Goal: Register for event/course

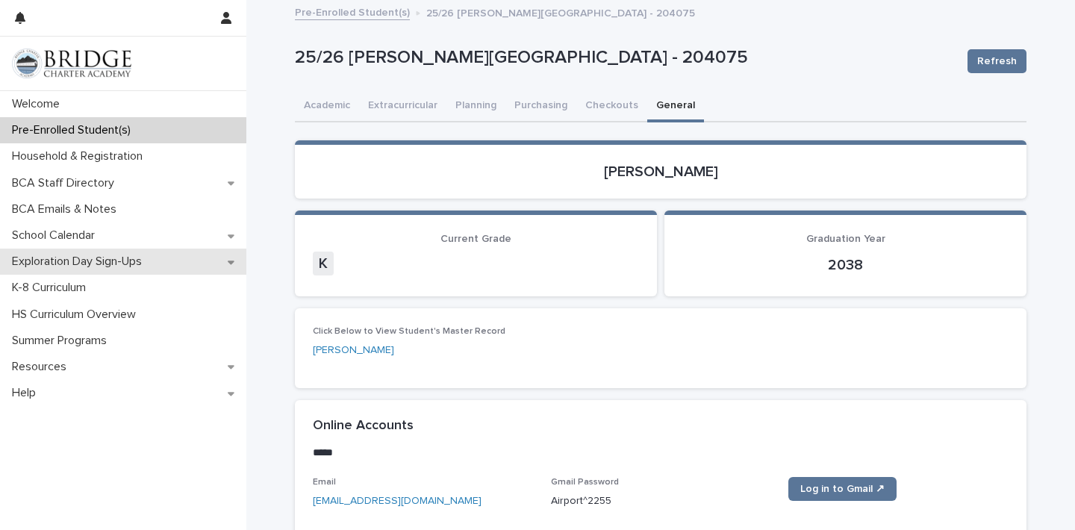
click at [218, 258] on div "Exploration Day Sign-Ups" at bounding box center [123, 262] width 246 height 26
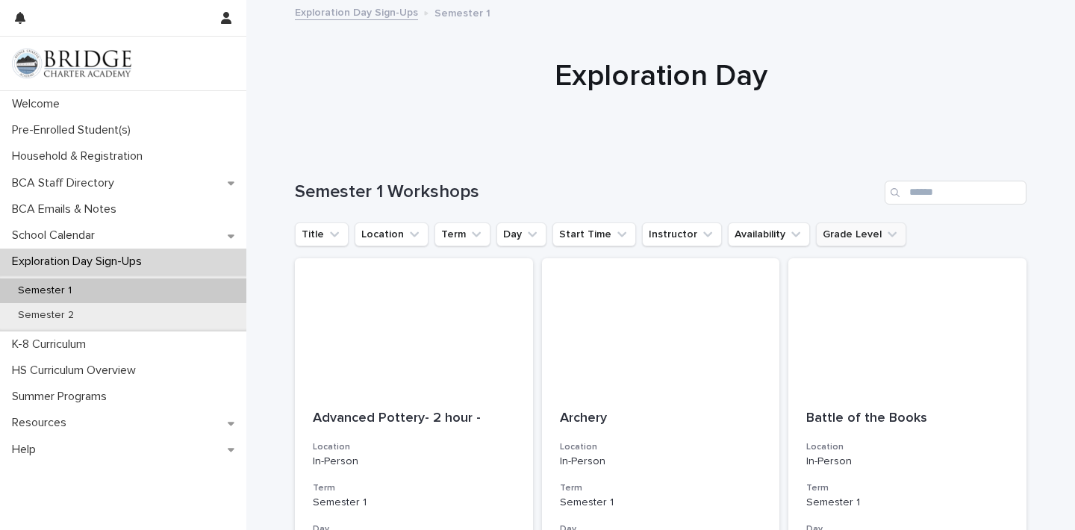
click at [827, 234] on button "Grade Level" at bounding box center [861, 234] width 90 height 24
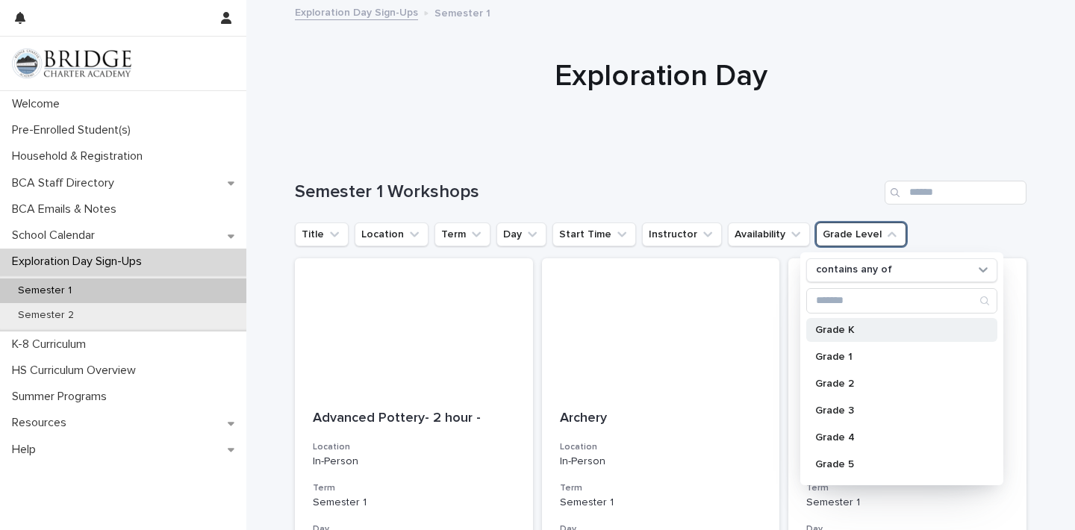
click at [845, 331] on p "Grade K" at bounding box center [894, 330] width 158 height 10
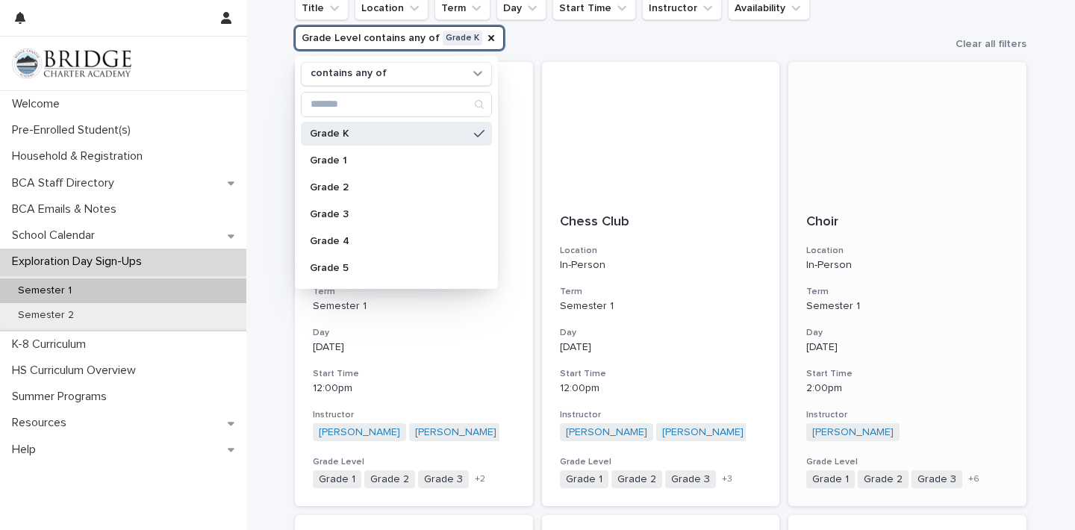
scroll to position [174, 0]
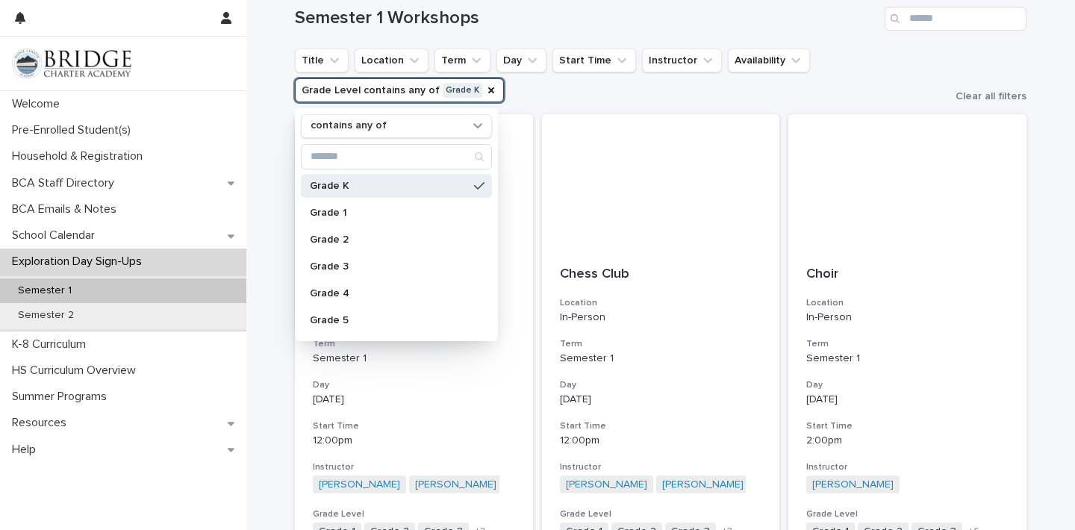
click at [827, 63] on ul "Title Location Term Day Start Time Instructor Availability Grade Level contains…" at bounding box center [619, 76] width 655 height 60
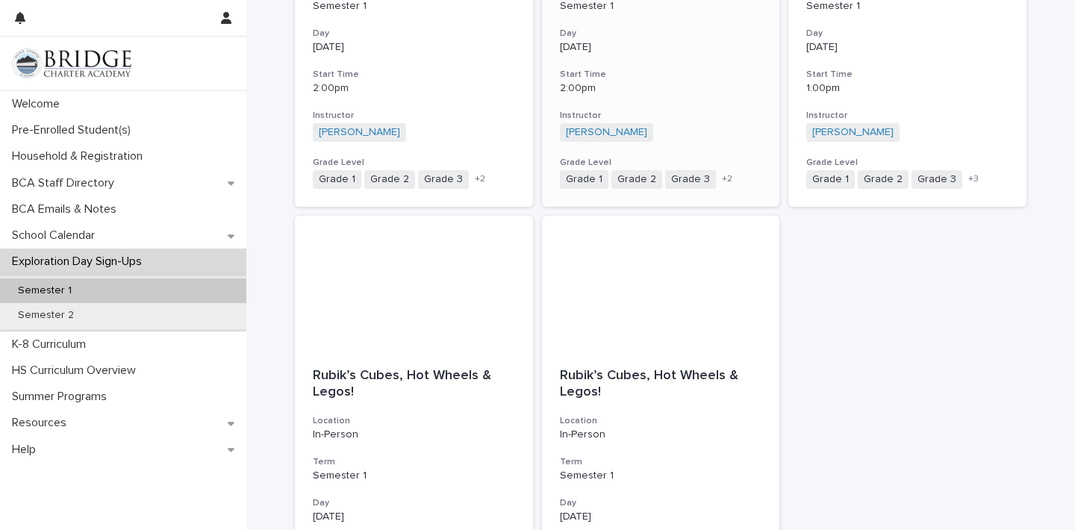
scroll to position [956, 0]
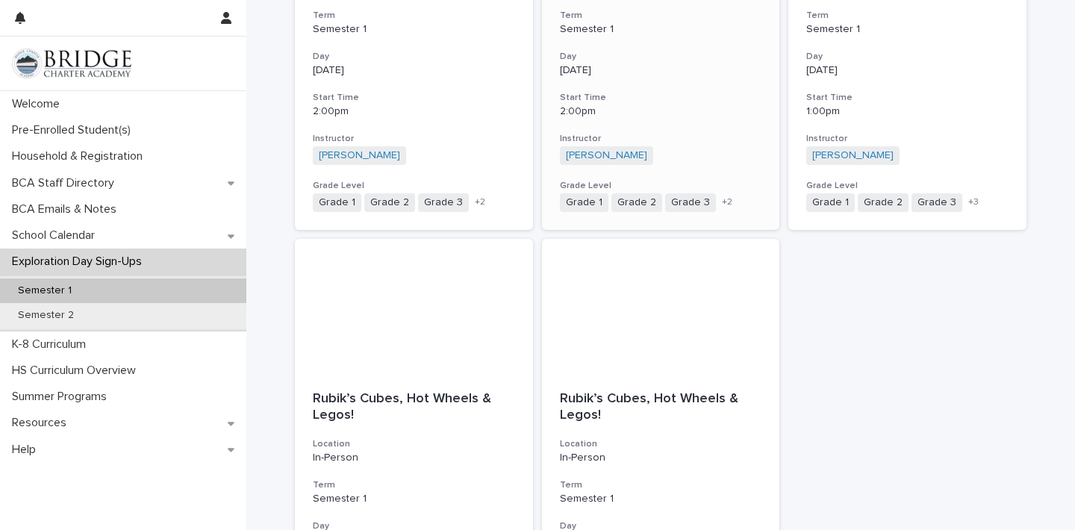
click at [730, 59] on h3 "Day" at bounding box center [661, 57] width 202 height 12
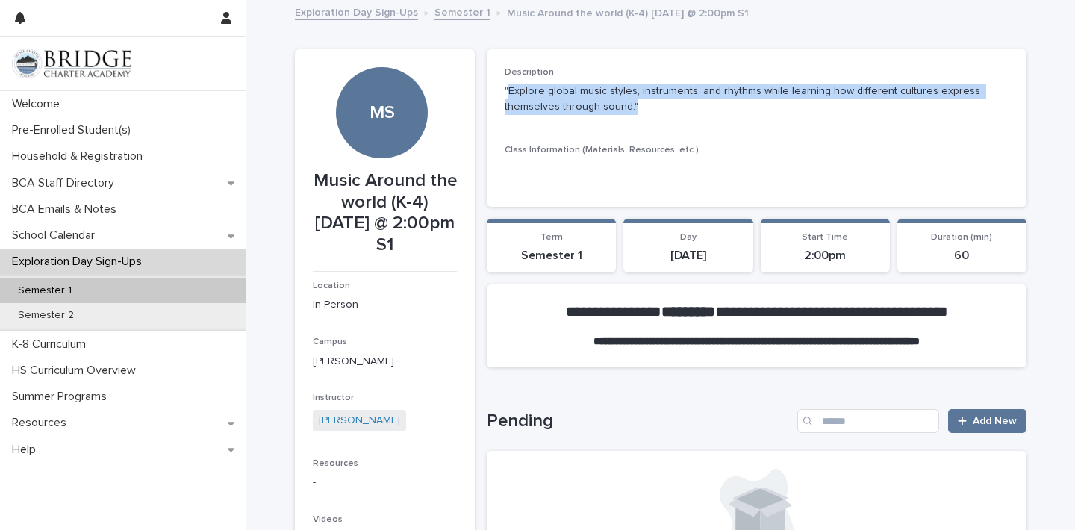
drag, startPoint x: 508, startPoint y: 87, endPoint x: 750, endPoint y: 114, distance: 244.1
click at [750, 114] on div "Description "Explore global music styles, instruments, and rhythms while learni…" at bounding box center [757, 97] width 504 height 60
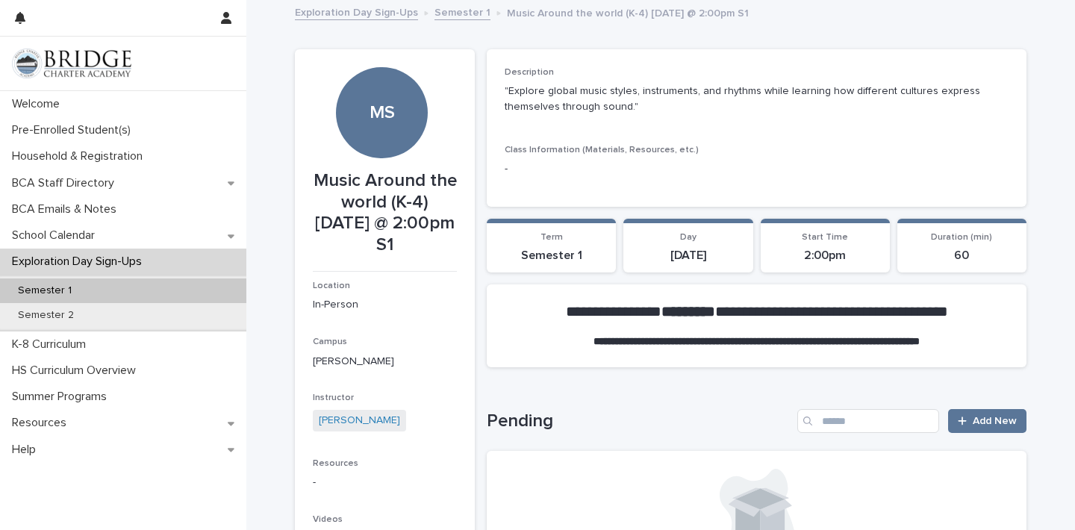
click at [743, 269] on section "Day [DATE]" at bounding box center [687, 246] width 129 height 54
click at [973, 419] on span "Add New" at bounding box center [995, 421] width 44 height 10
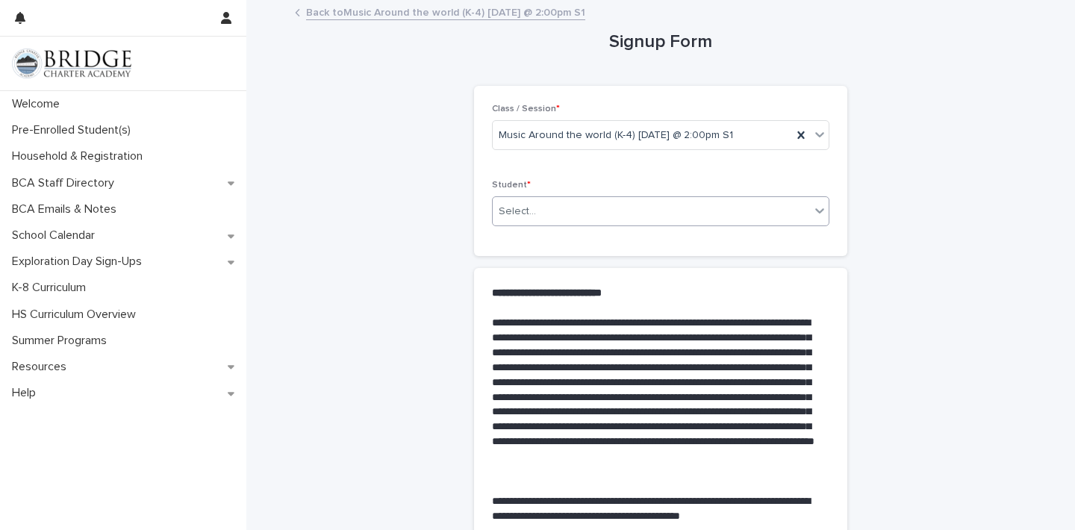
click at [646, 222] on div "Select..." at bounding box center [651, 211] width 317 height 25
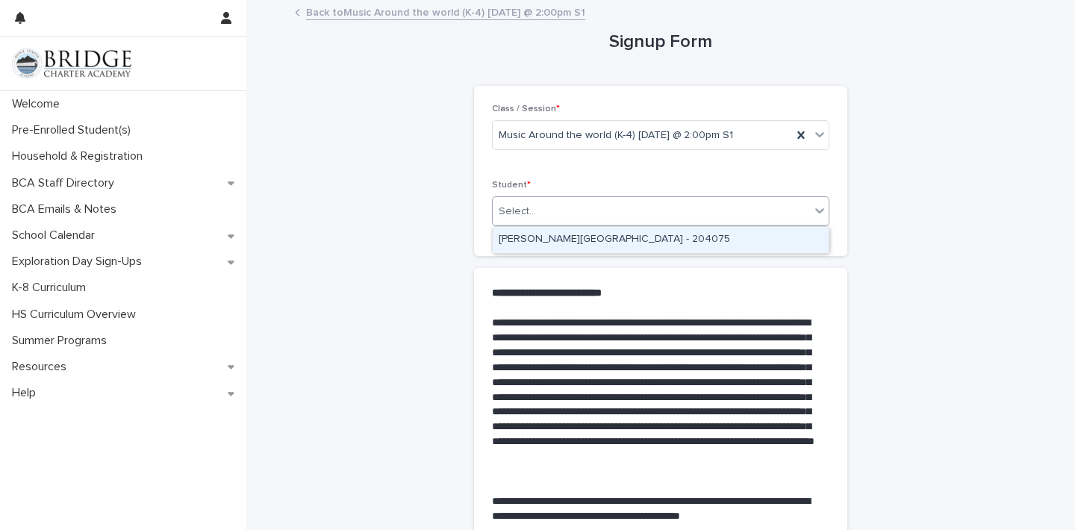
click at [640, 246] on div "[PERSON_NAME][GEOGRAPHIC_DATA] - 204075" at bounding box center [661, 240] width 336 height 26
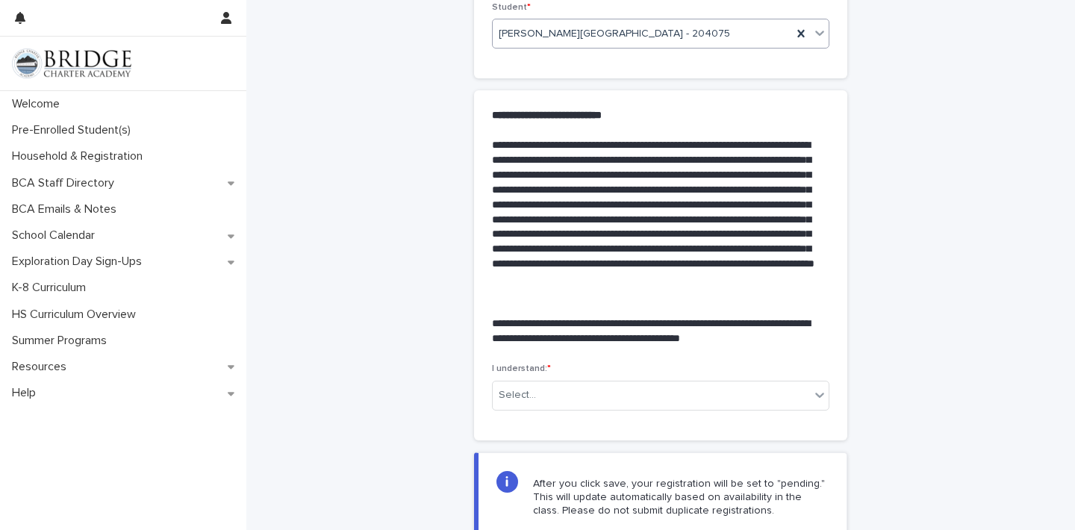
scroll to position [201, 0]
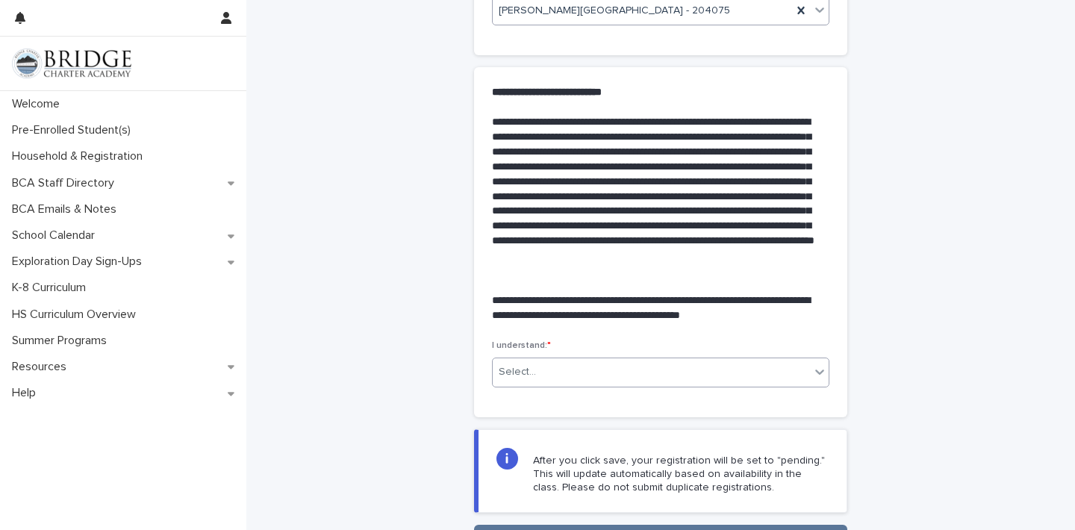
click at [546, 365] on div "Select..." at bounding box center [651, 372] width 317 height 25
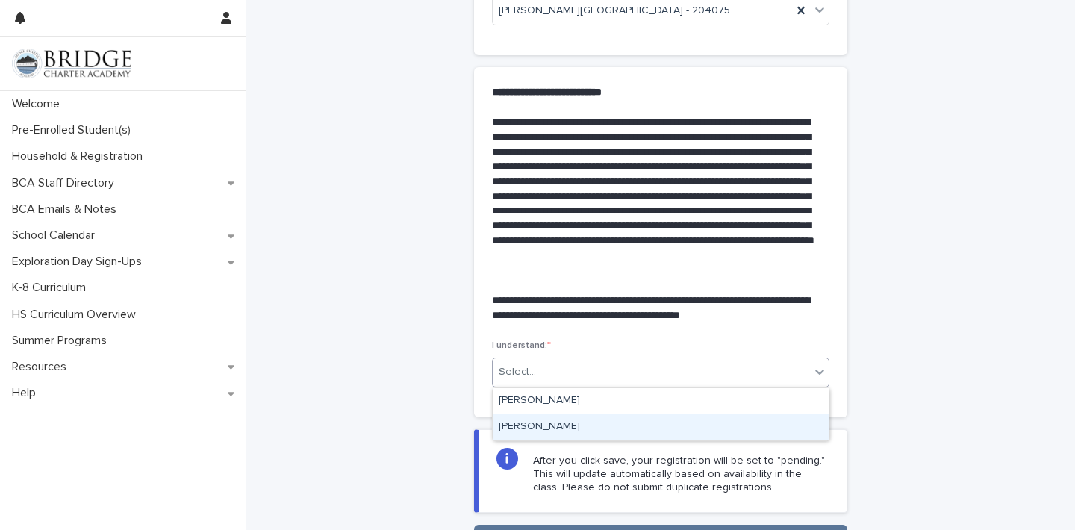
click at [549, 423] on div "[PERSON_NAME]" at bounding box center [661, 427] width 336 height 26
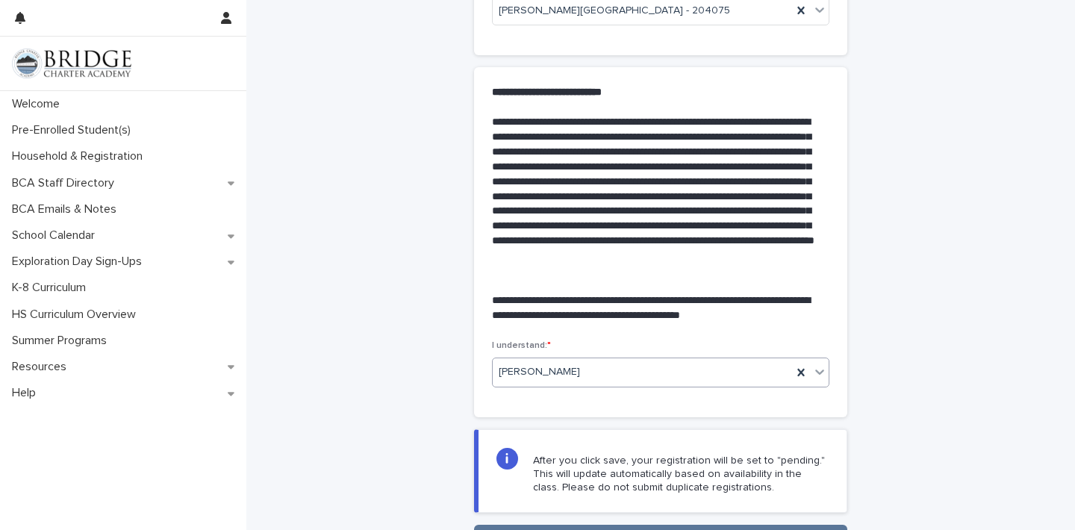
scroll to position [311, 0]
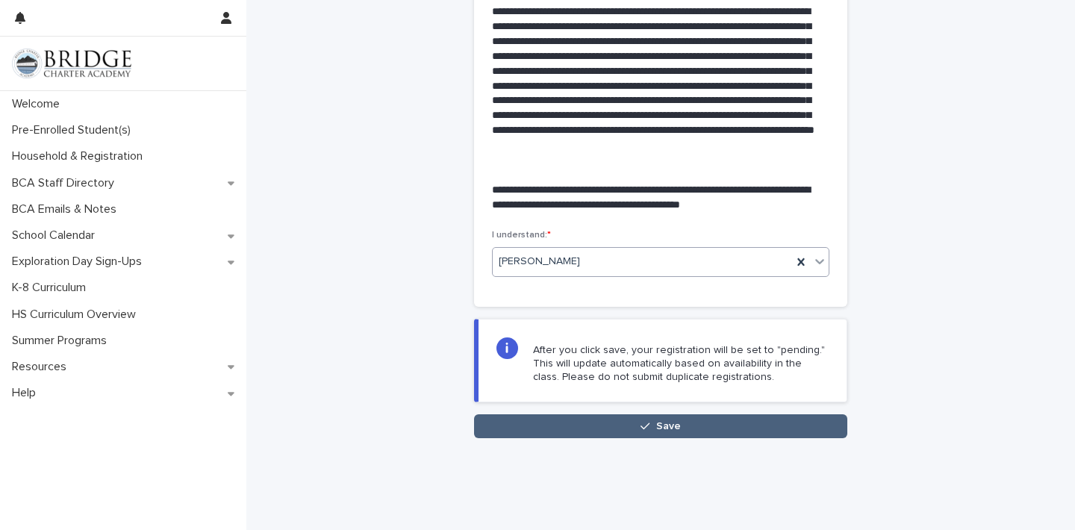
click at [611, 428] on button "Save" at bounding box center [660, 426] width 373 height 24
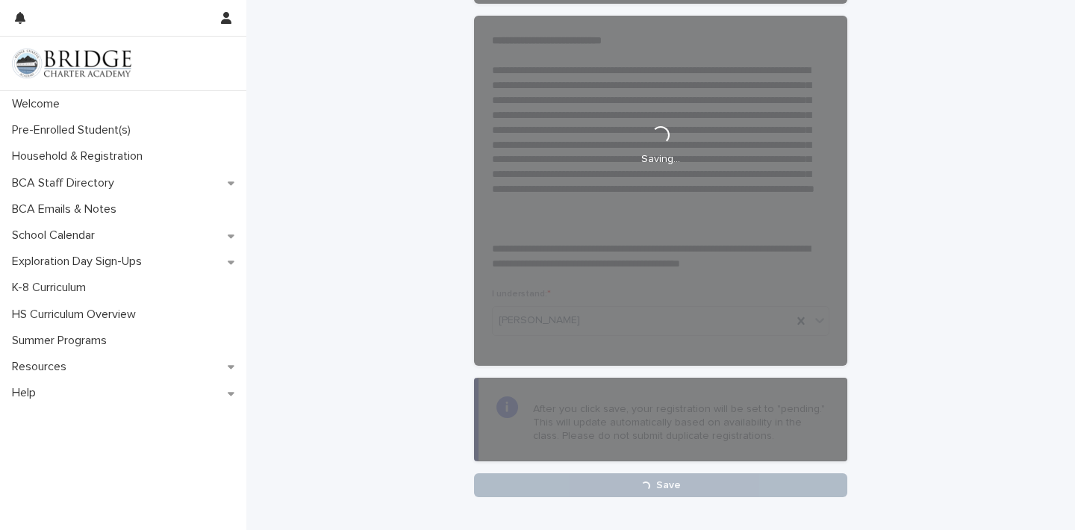
scroll to position [251, 0]
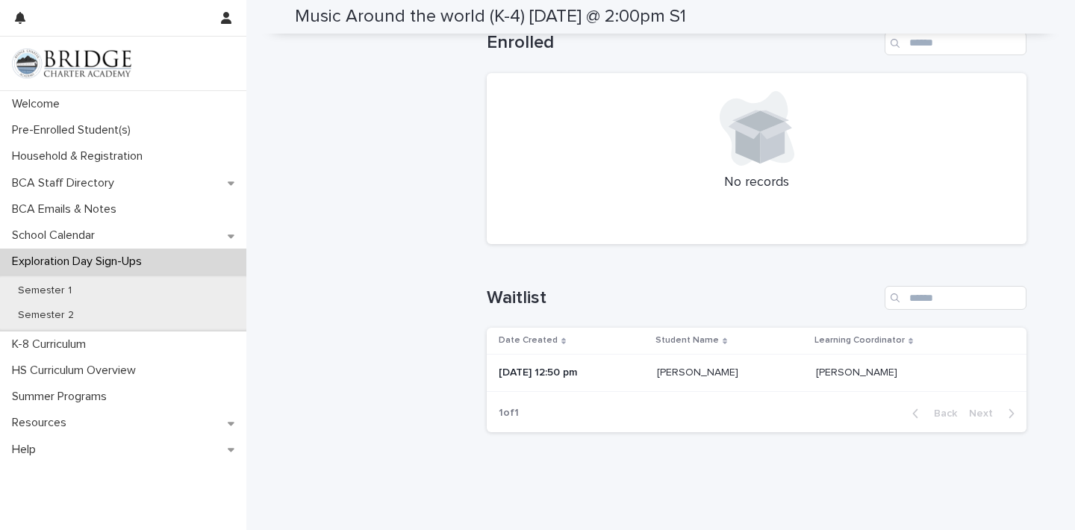
scroll to position [631, 0]
click at [107, 283] on div "Semester 1" at bounding box center [123, 290] width 246 height 25
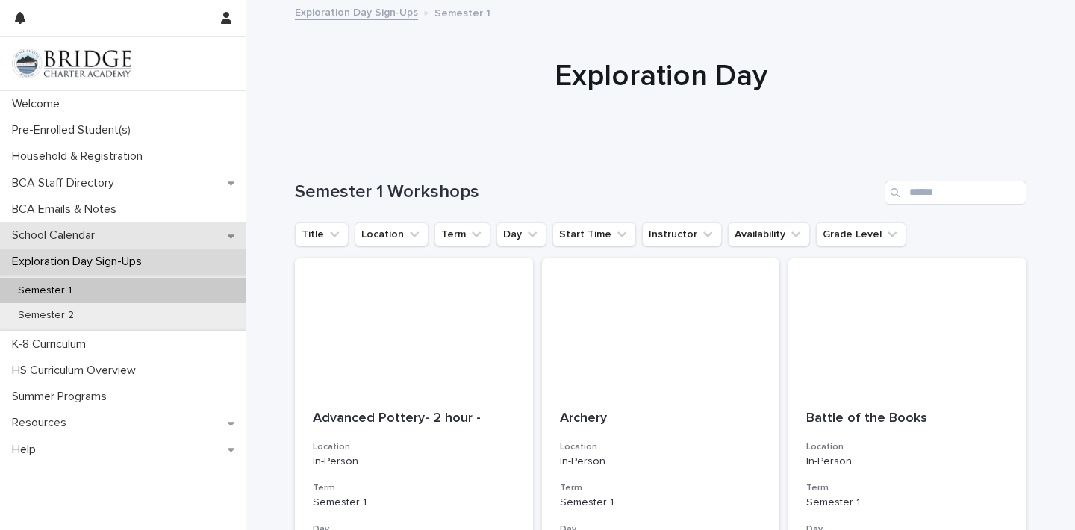
click at [208, 239] on div "School Calendar" at bounding box center [123, 235] width 246 height 26
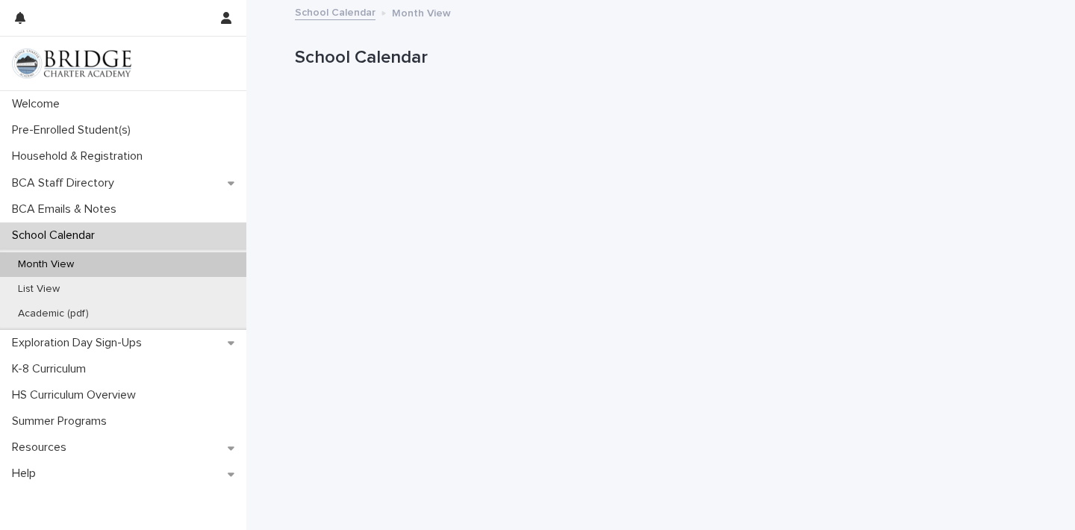
click at [228, 239] on div "School Calendar" at bounding box center [123, 235] width 246 height 26
click at [229, 346] on icon at bounding box center [231, 342] width 7 height 10
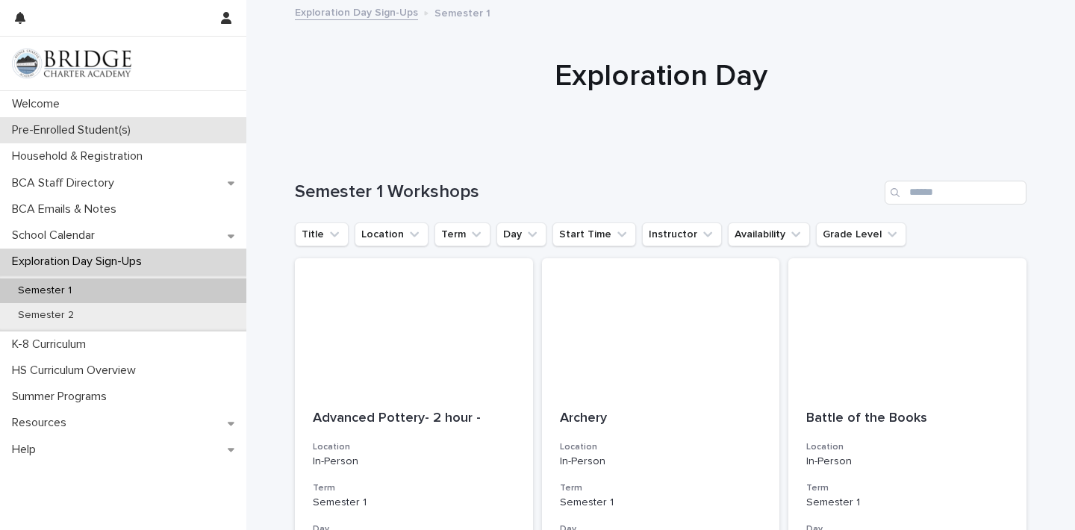
click at [184, 136] on div "Pre-Enrolled Student(s)" at bounding box center [123, 130] width 246 height 26
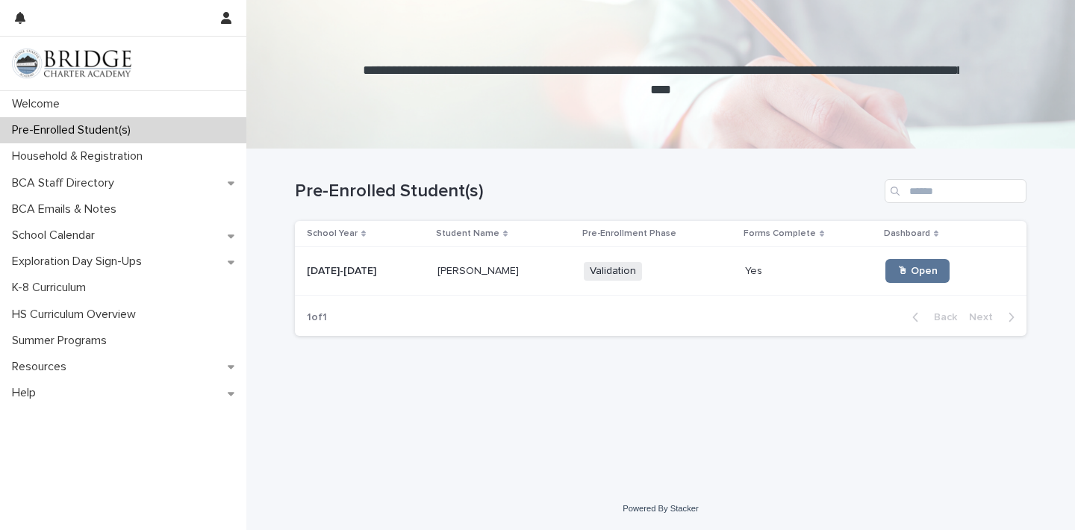
click at [596, 275] on span "Validation" at bounding box center [613, 271] width 58 height 19
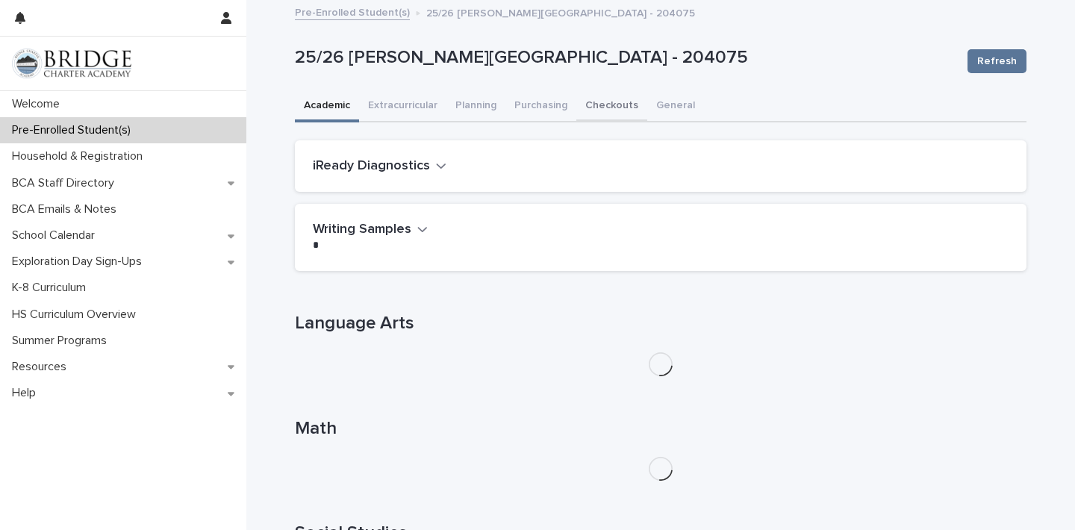
click at [614, 111] on button "Checkouts" at bounding box center [611, 106] width 71 height 31
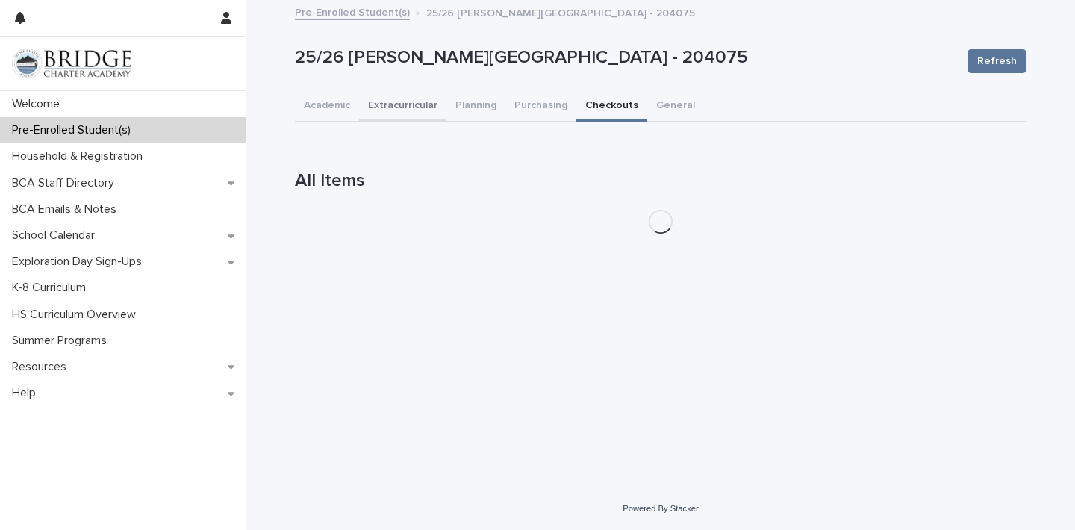
click at [446, 113] on button "Planning" at bounding box center [475, 106] width 59 height 31
click at [418, 110] on button "Extracurricular" at bounding box center [402, 106] width 87 height 31
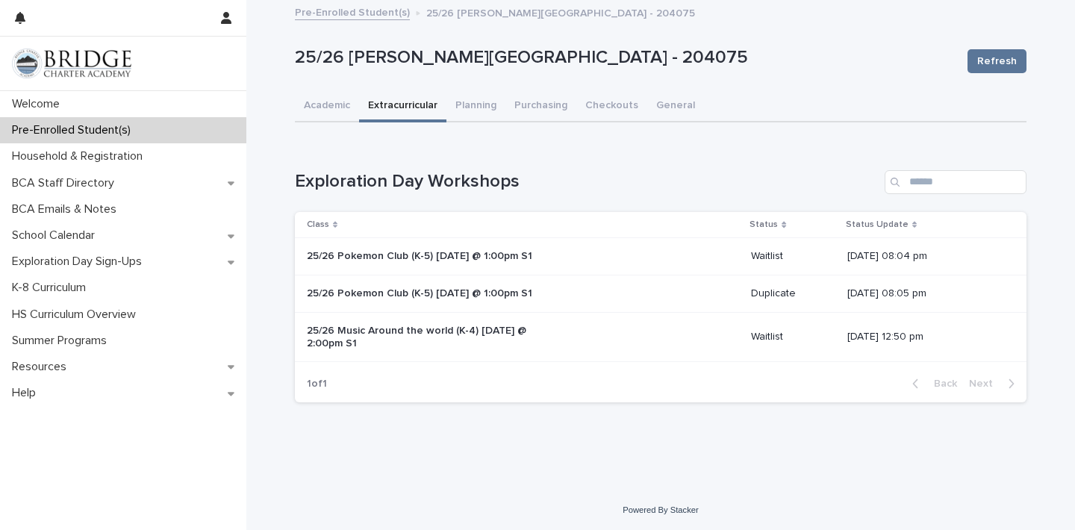
scroll to position [1, 0]
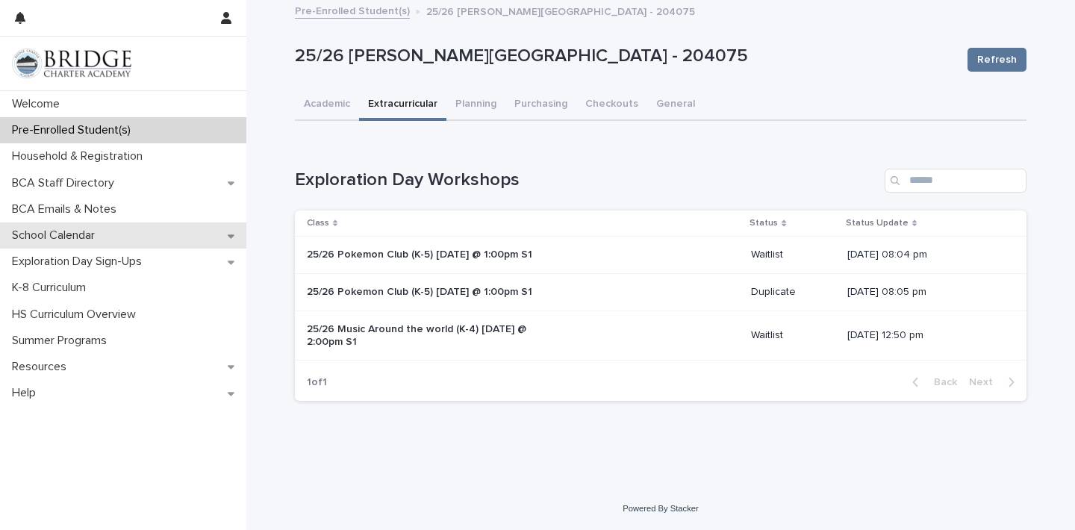
click at [163, 239] on div "School Calendar" at bounding box center [123, 235] width 246 height 26
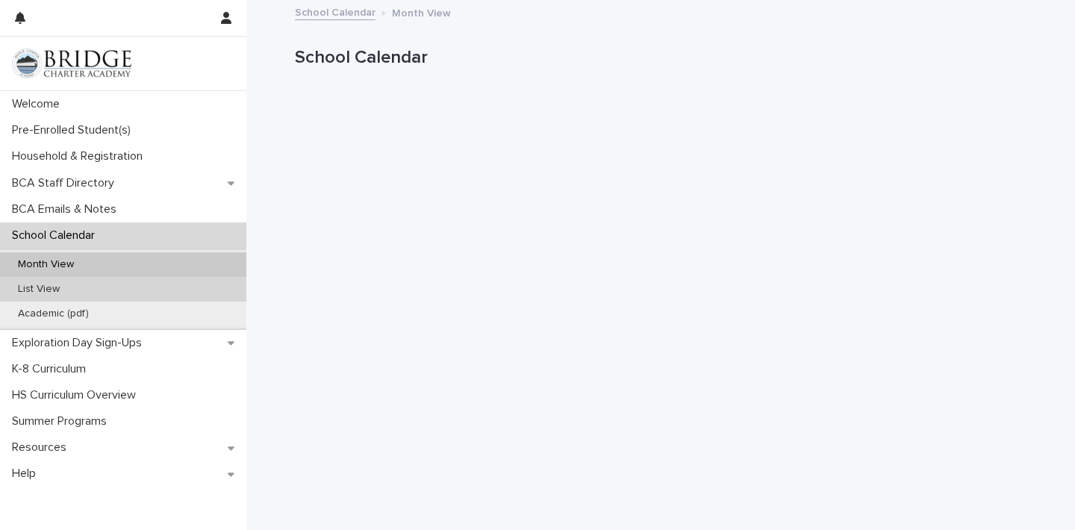
click at [126, 293] on div "List View" at bounding box center [123, 289] width 246 height 25
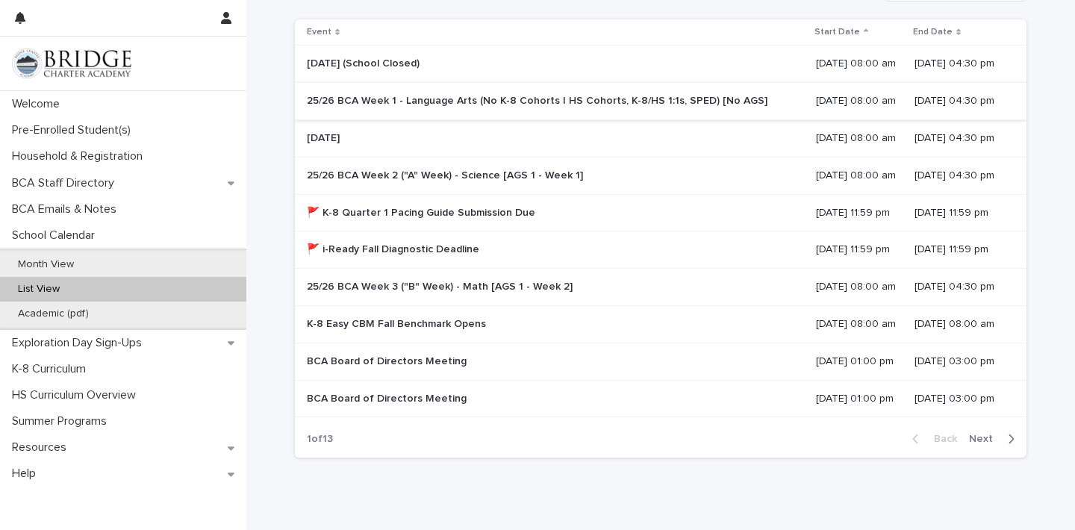
scroll to position [208, 0]
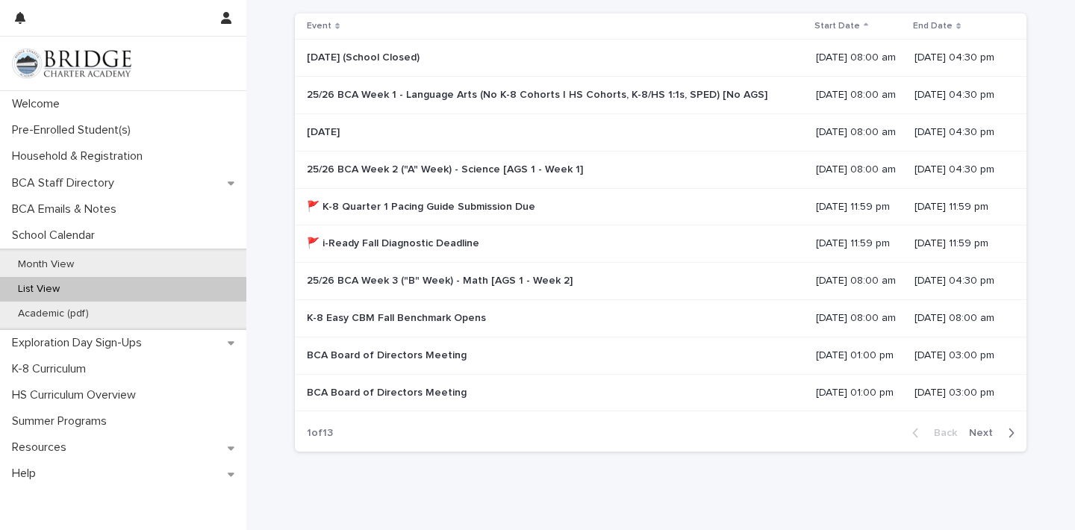
click at [1003, 430] on div "button" at bounding box center [1008, 432] width 13 height 13
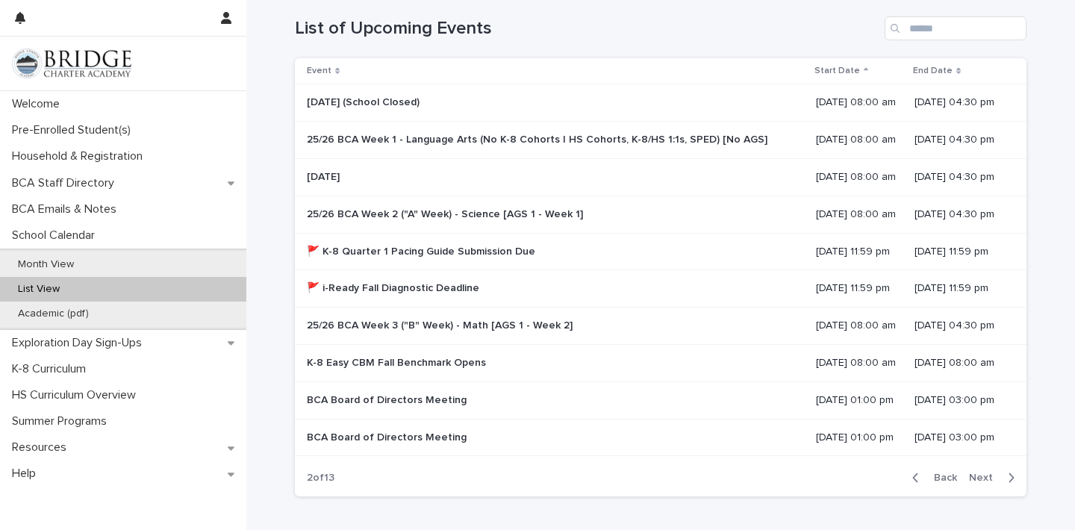
scroll to position [152, 0]
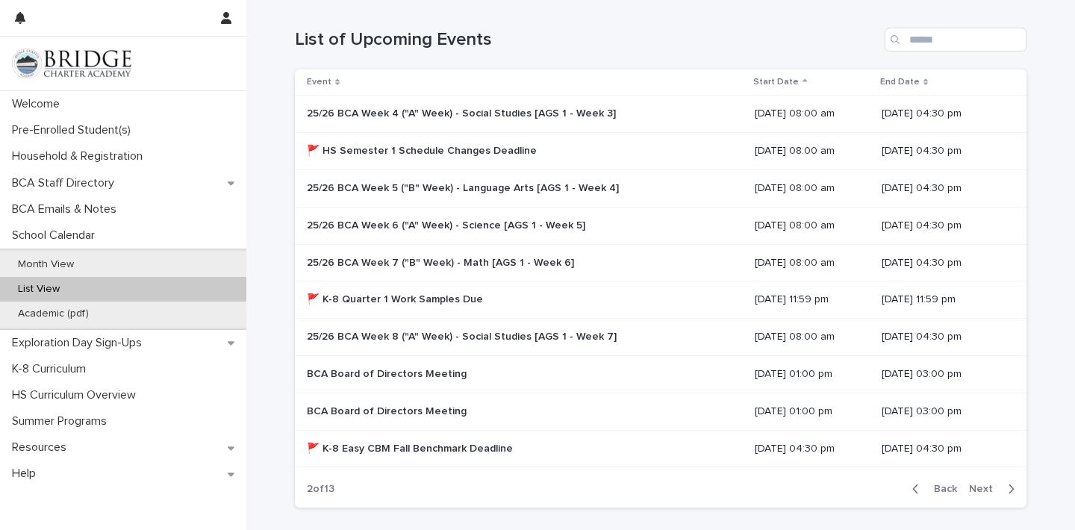
click at [946, 491] on span "Back" at bounding box center [941, 489] width 32 height 10
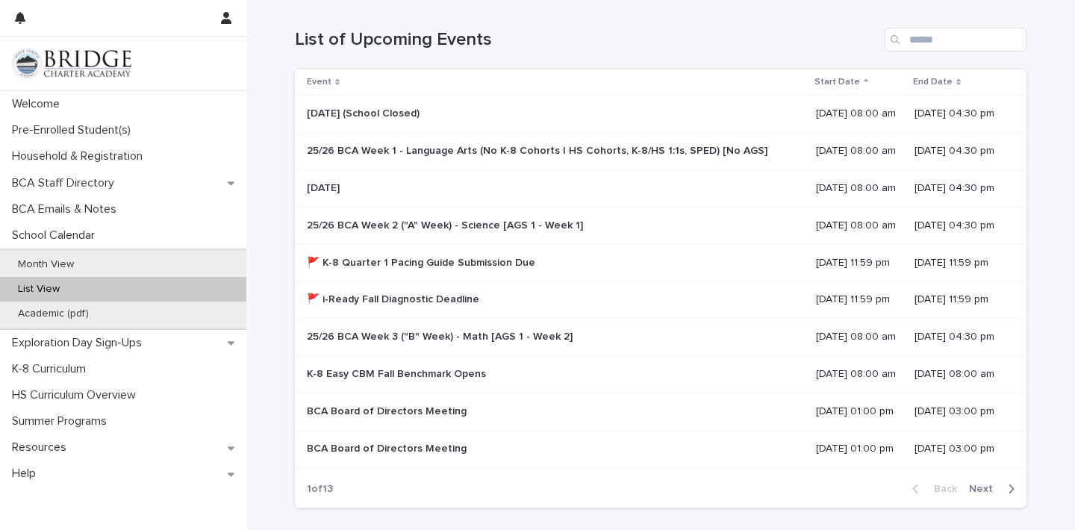
click at [667, 228] on p at bounding box center [555, 225] width 497 height 13
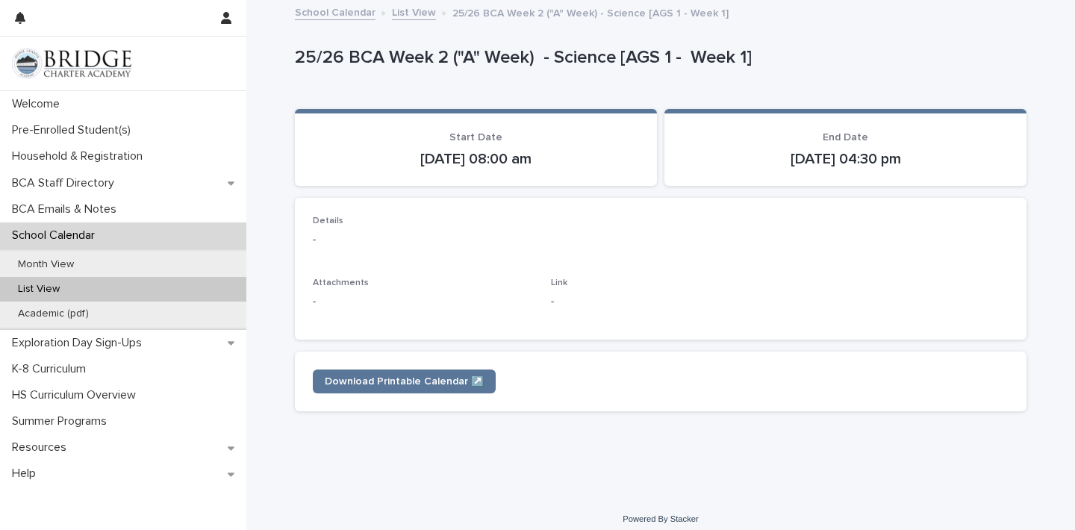
scroll to position [10, 0]
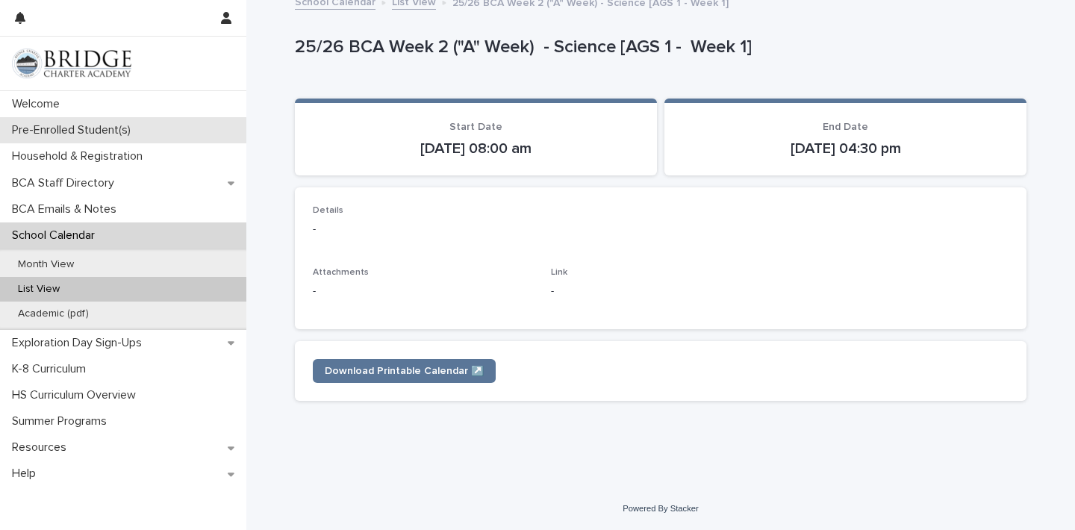
click at [171, 125] on div "Pre-Enrolled Student(s)" at bounding box center [123, 130] width 246 height 26
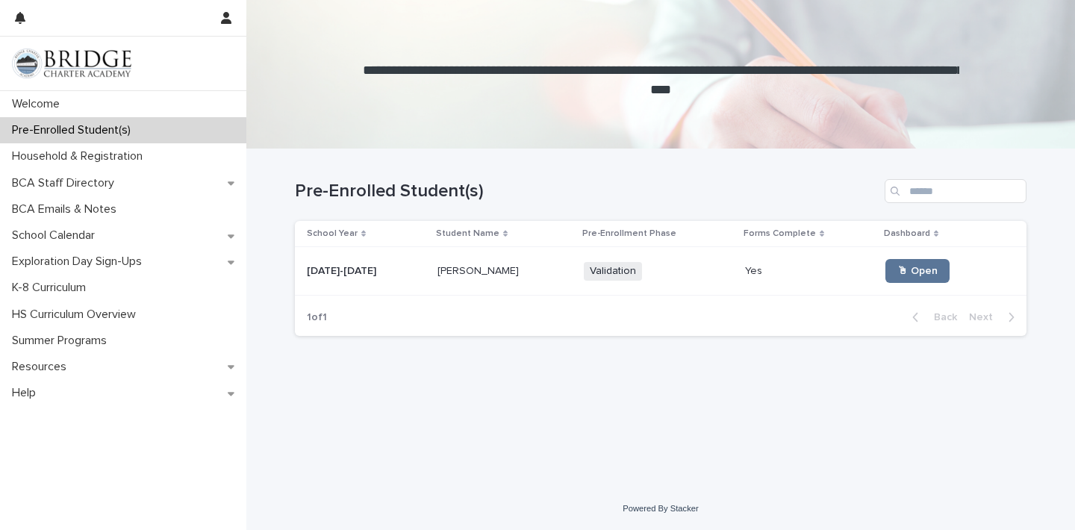
click at [508, 278] on div "[PERSON_NAME] [PERSON_NAME]" at bounding box center [504, 271] width 134 height 25
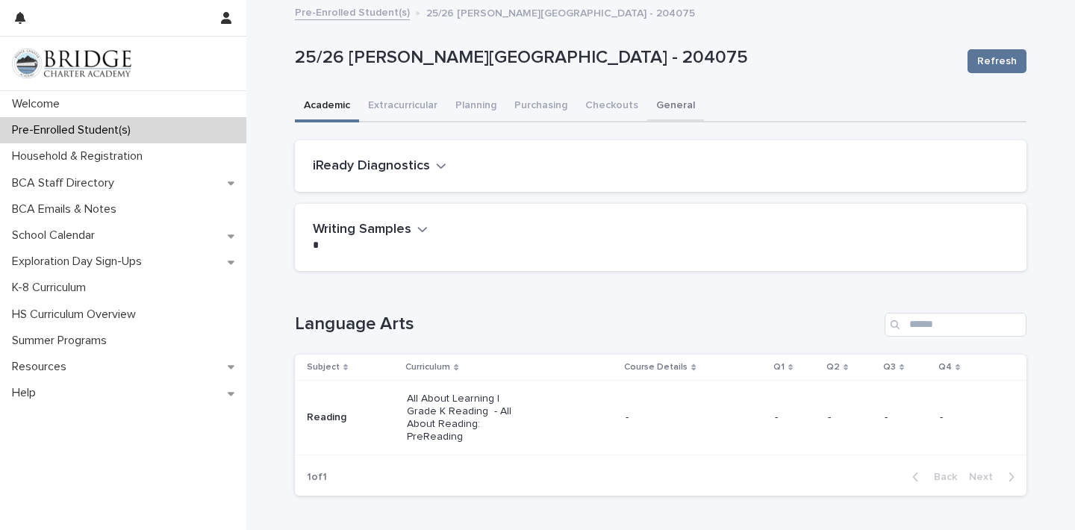
click at [673, 108] on button "General" at bounding box center [675, 106] width 57 height 31
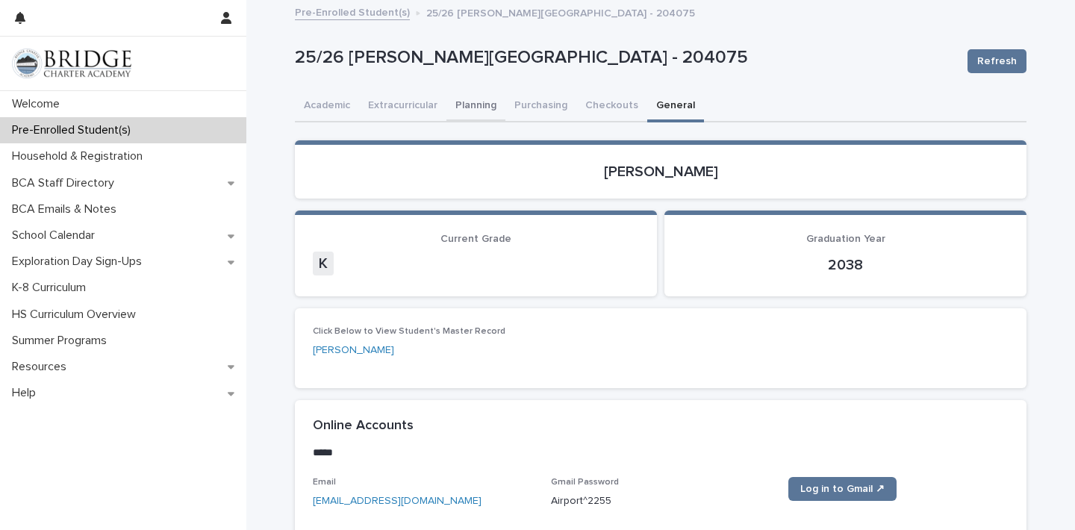
click at [490, 105] on button "Planning" at bounding box center [475, 106] width 59 height 31
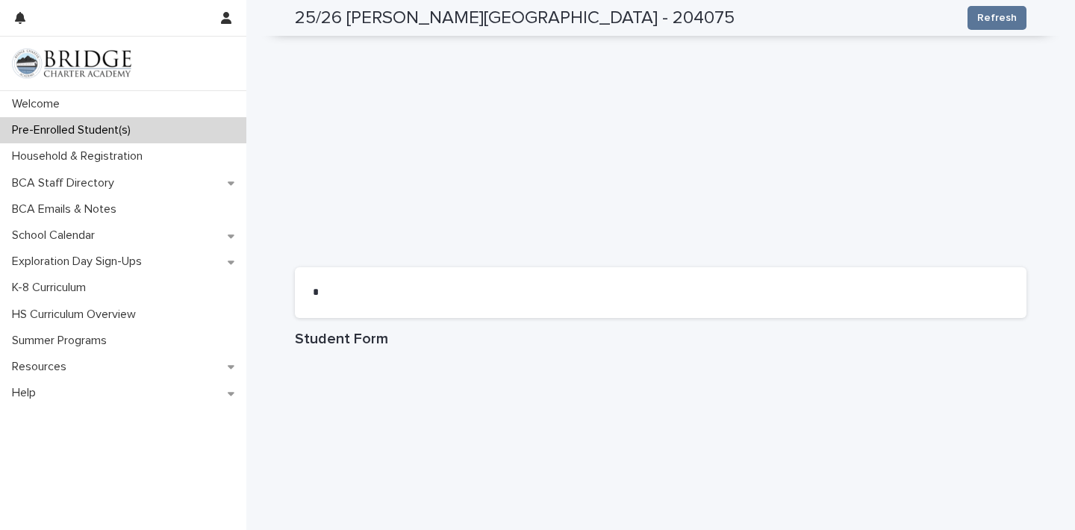
scroll to position [631, 0]
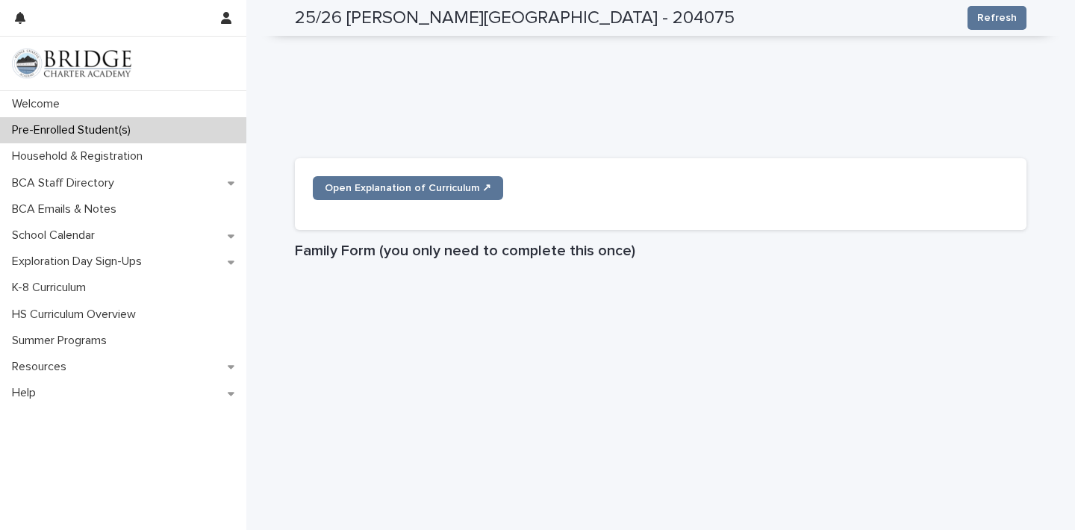
click at [115, 134] on p "Pre-Enrolled Student(s)" at bounding box center [74, 130] width 137 height 14
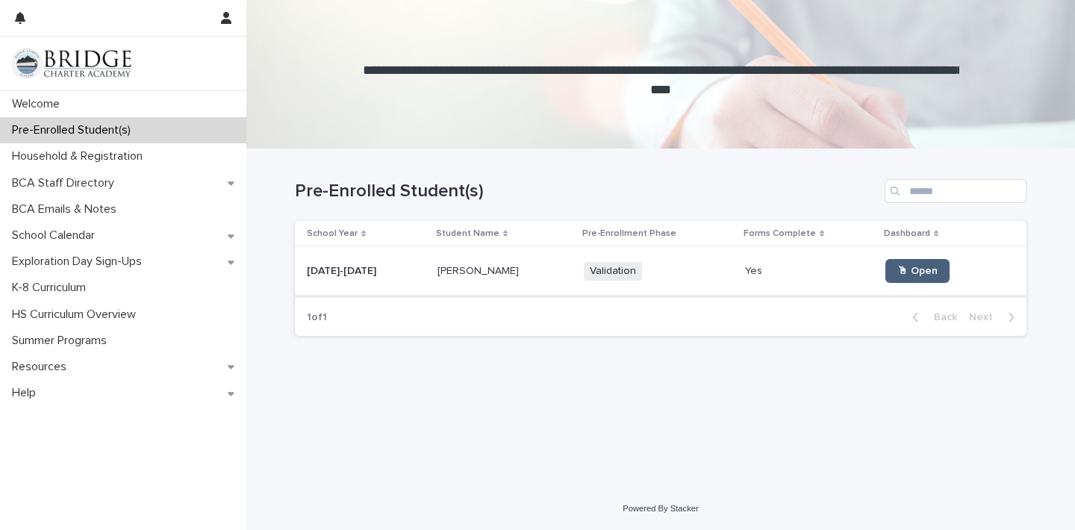
click at [897, 266] on span "🖱 Open" at bounding box center [917, 271] width 40 height 10
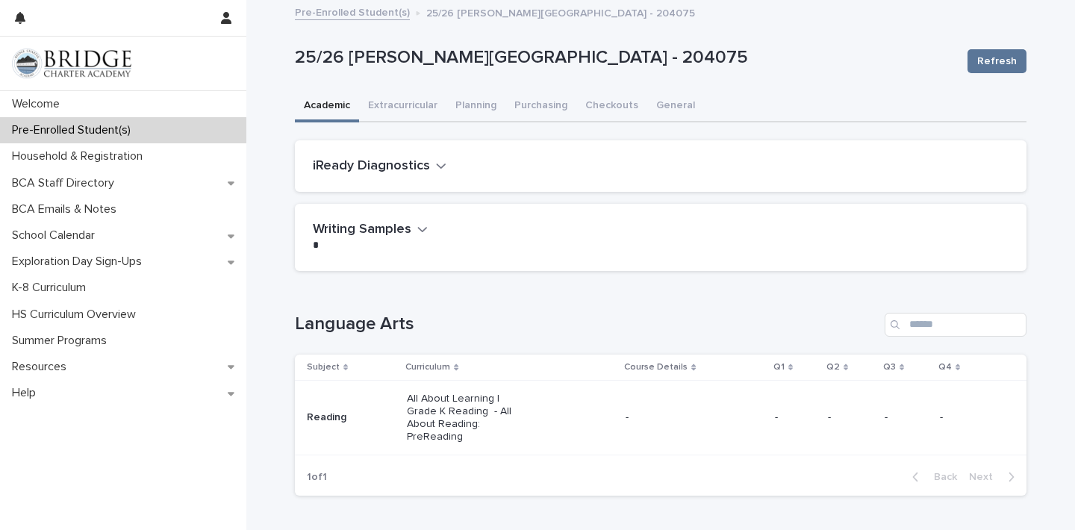
click at [424, 162] on h2 "iReady Diagnostics" at bounding box center [371, 166] width 117 height 16
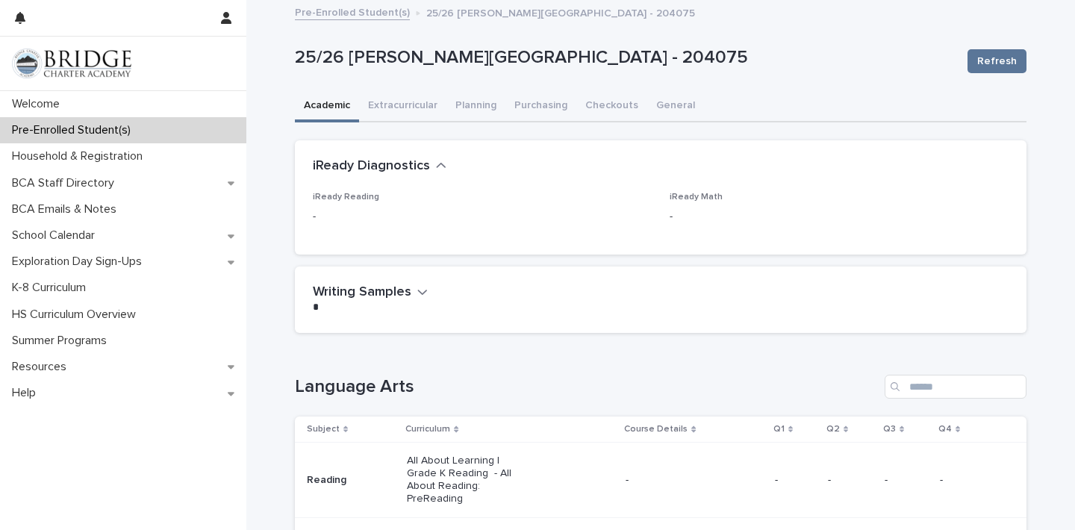
click at [424, 162] on h2 "iReady Diagnostics" at bounding box center [371, 166] width 117 height 16
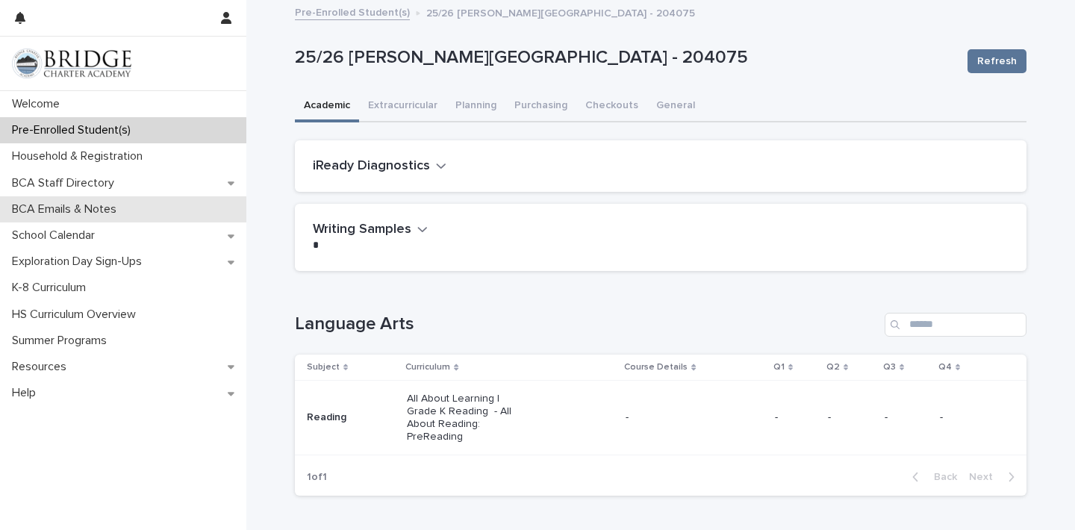
click at [193, 210] on div "BCA Emails & Notes" at bounding box center [123, 209] width 246 height 26
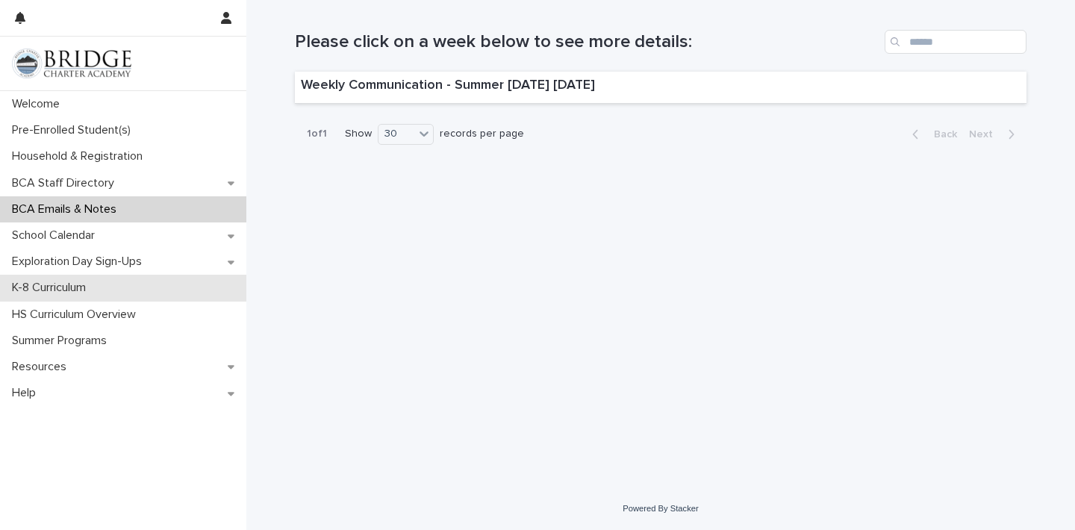
click at [192, 275] on div "K-8 Curriculum" at bounding box center [123, 288] width 246 height 26
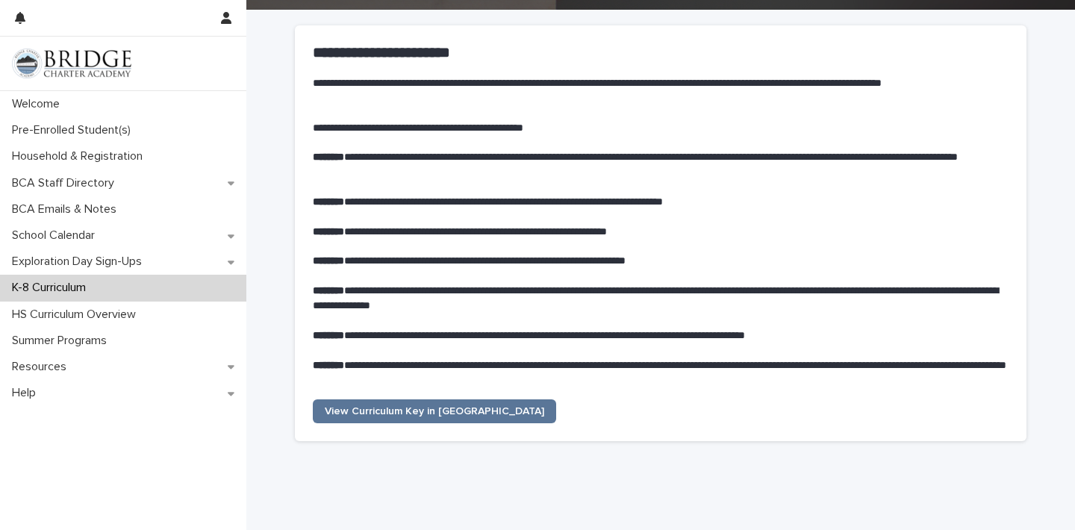
scroll to position [140, 0]
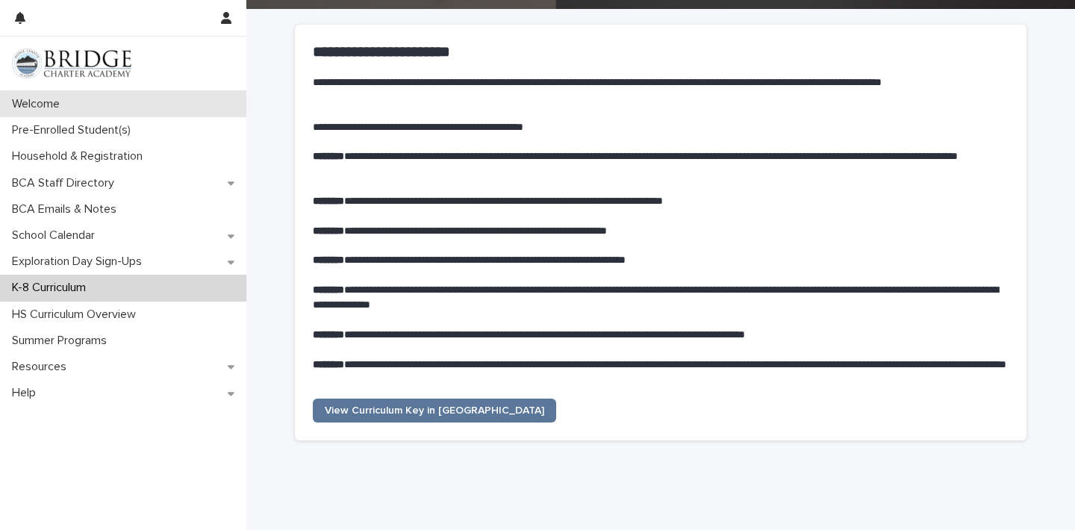
click at [171, 104] on div "Welcome" at bounding box center [123, 104] width 246 height 26
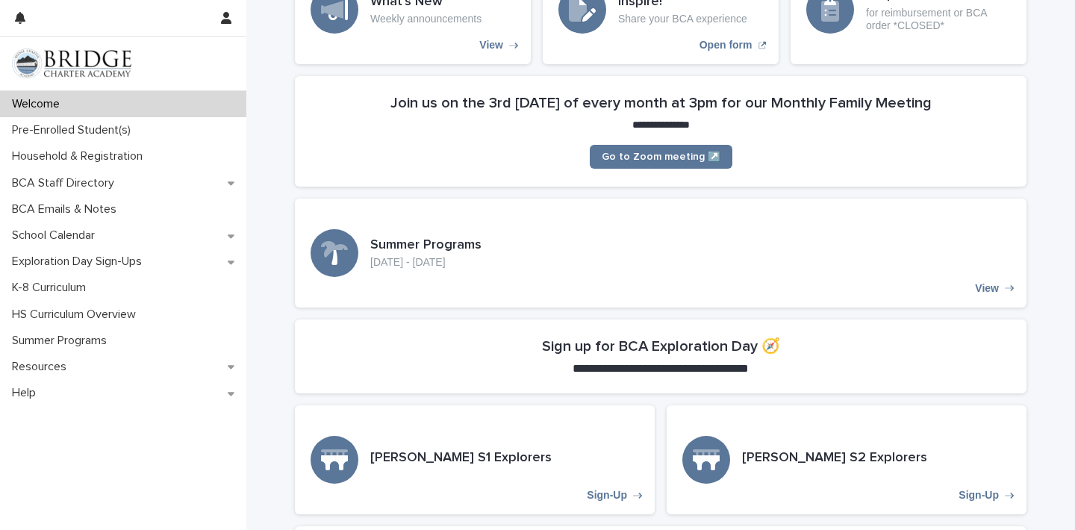
scroll to position [225, 0]
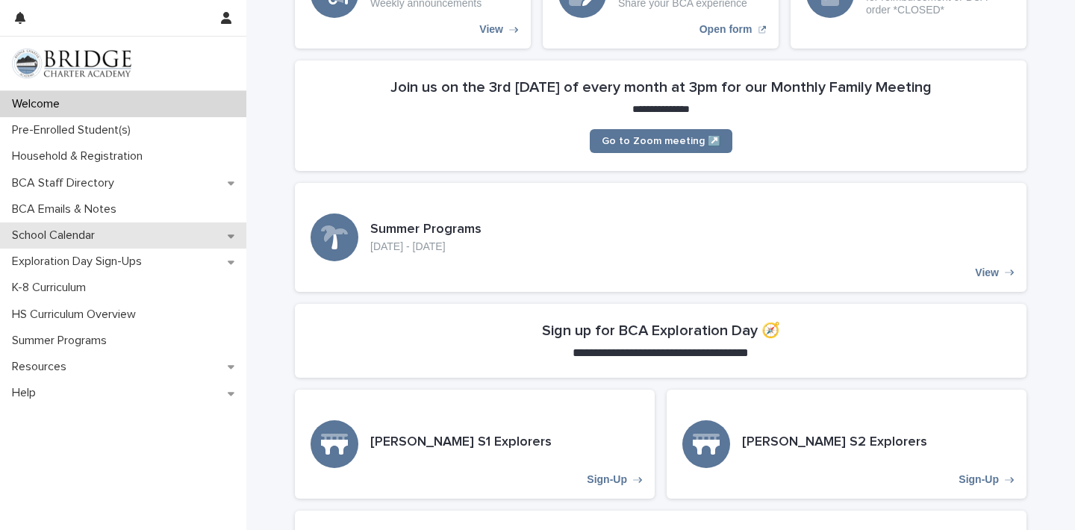
click at [236, 237] on div "School Calendar" at bounding box center [123, 235] width 246 height 26
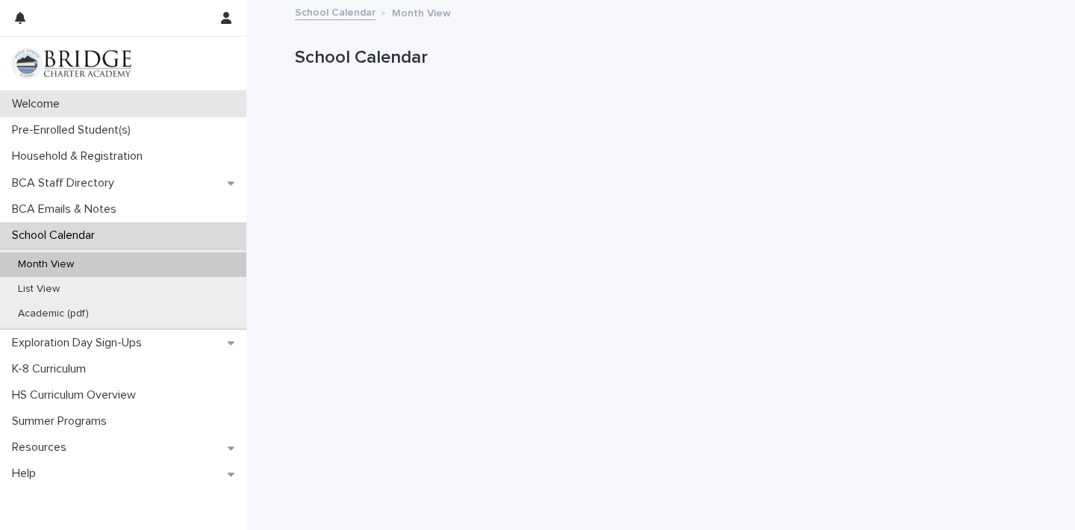
click at [187, 101] on div "Welcome" at bounding box center [123, 104] width 246 height 26
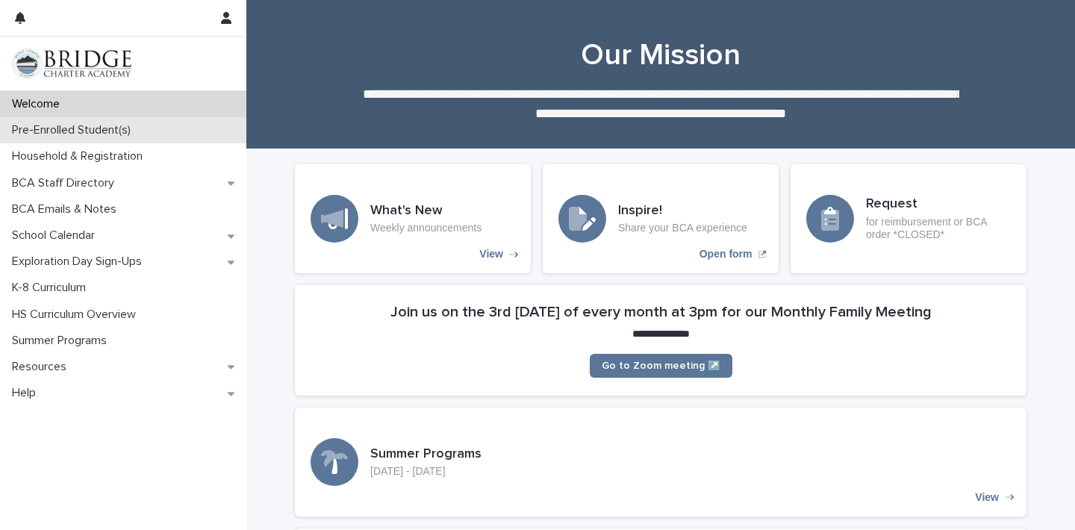
click at [184, 135] on div "Pre-Enrolled Student(s)" at bounding box center [123, 130] width 246 height 26
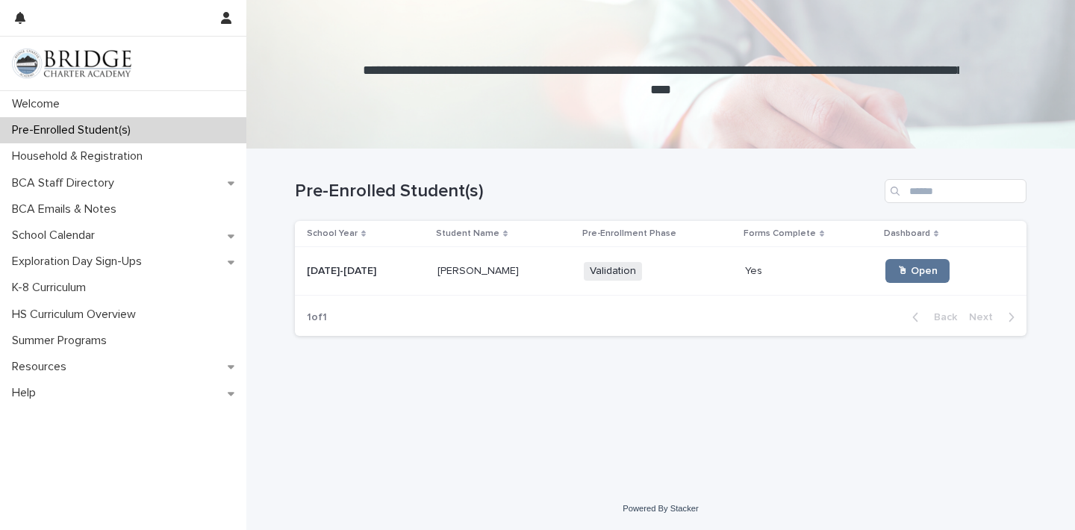
click at [587, 263] on span "Validation" at bounding box center [613, 271] width 58 height 19
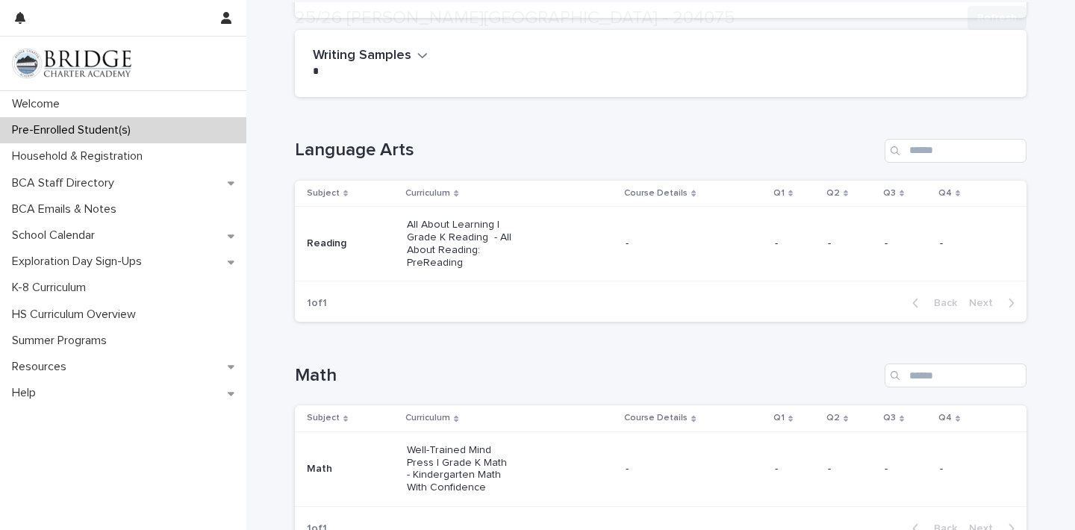
scroll to position [185, 0]
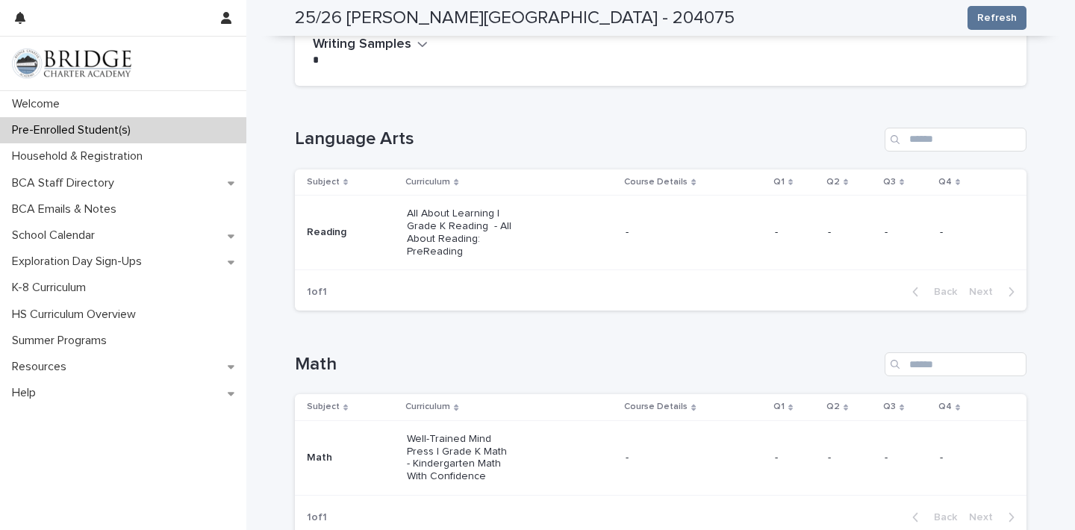
click at [437, 222] on p "All About Learning | Grade K Reading - All About Reading: PreReading" at bounding box center [460, 233] width 107 height 50
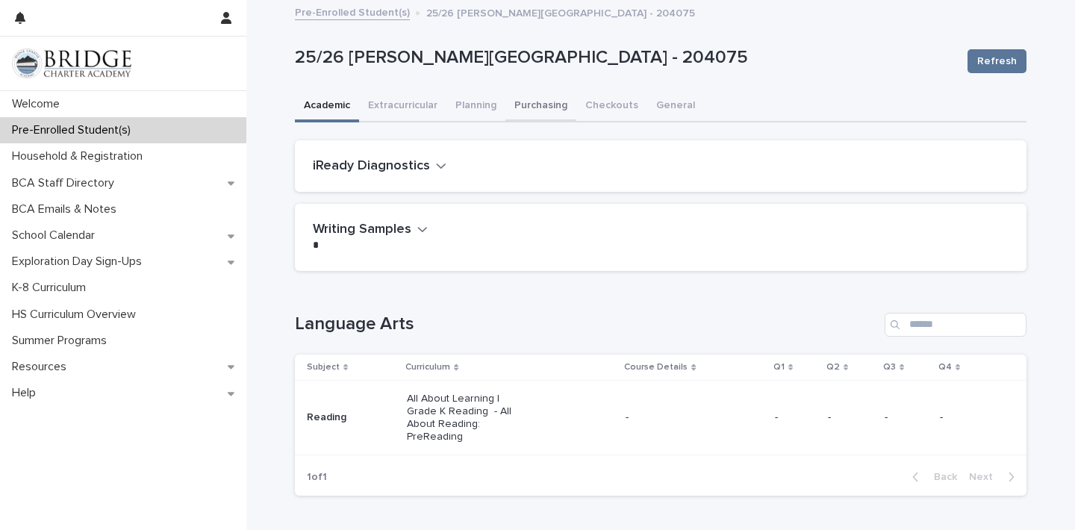
click at [558, 104] on button "Purchasing" at bounding box center [540, 106] width 71 height 31
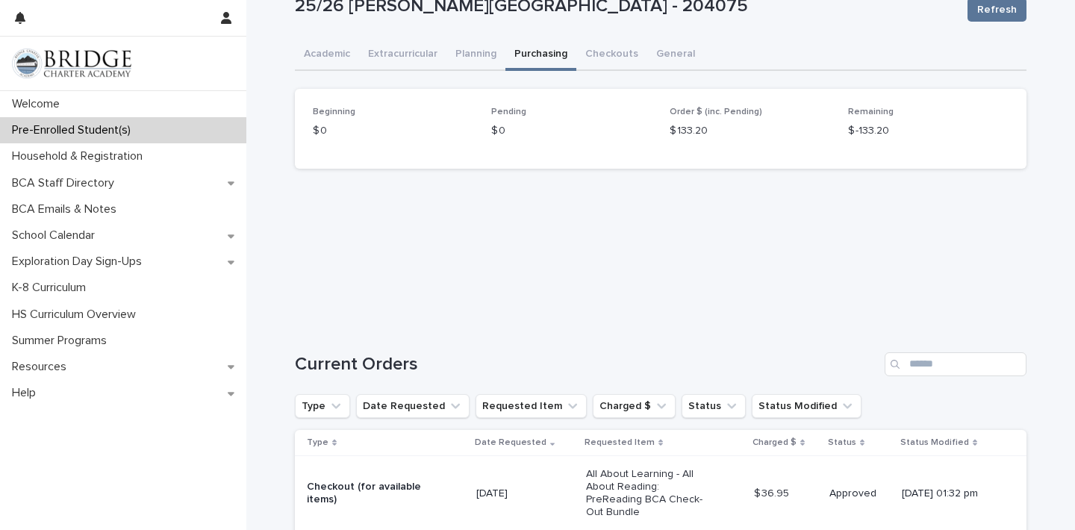
scroll to position [110, 0]
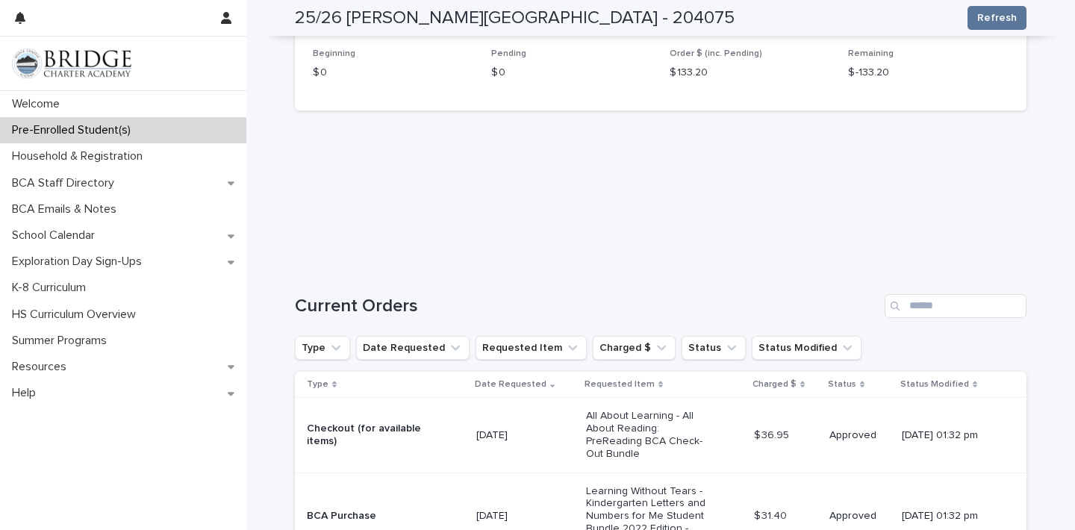
click at [801, 300] on h1 "Current Orders" at bounding box center [587, 307] width 584 height 22
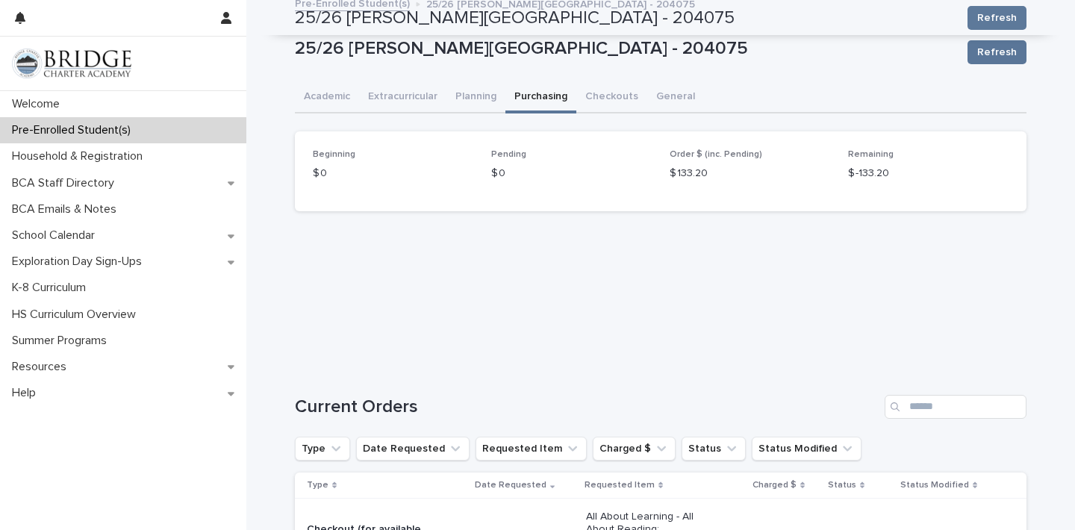
scroll to position [0, 0]
